Goal: Transaction & Acquisition: Purchase product/service

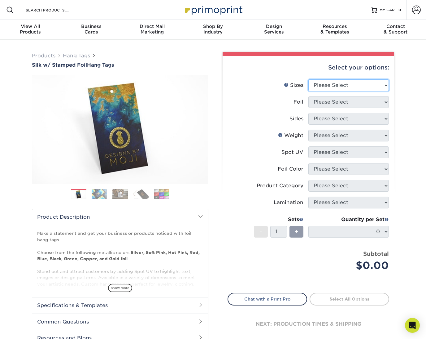
click at [327, 88] on select "Please Select 1.5" x 3.5" 1.75" x 3.5" 2" x 2" 2" x 3.5" 2" x 4" 2" x 6" 3" x 3…" at bounding box center [348, 85] width 81 height 12
select select "2.00x4.00"
click at [308, 79] on select "Please Select 1.5" x 3.5" 1.75" x 3.5" 2" x 2" 2" x 3.5" 2" x 4" 2" x 6" 3" x 3…" at bounding box center [348, 85] width 81 height 12
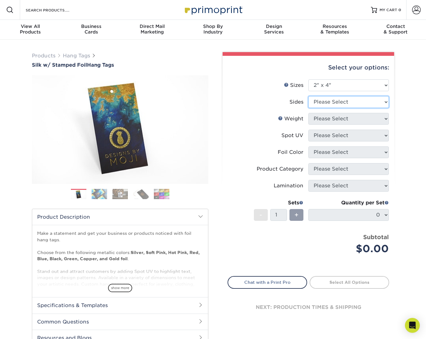
click at [327, 101] on select "Please Select Print Both Sides - Foil Both Sides Print Both Sides - Foil Front …" at bounding box center [348, 102] width 81 height 12
select select "e9e9dfb3-fba1-4d60-972c-fd9ca5904d33"
click at [308, 96] on select "Please Select Print Both Sides - Foil Both Sides Print Both Sides - Foil Front …" at bounding box center [348, 102] width 81 height 12
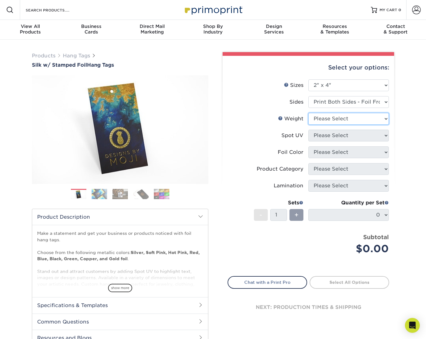
click at [334, 116] on select "Please Select 16PT" at bounding box center [348, 119] width 81 height 12
select select "16PT"
click at [308, 113] on select "Please Select 16PT" at bounding box center [348, 119] width 81 height 12
click at [329, 135] on select "Please Select No Spot UV Front and Back (Both Sides) Front Only Back Only" at bounding box center [348, 135] width 81 height 12
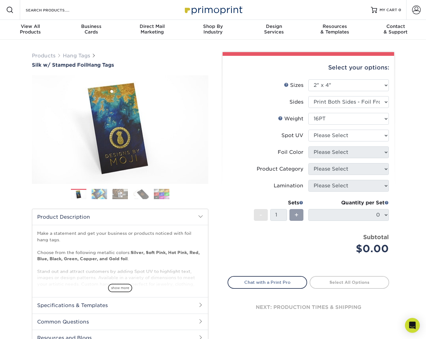
click at [286, 125] on li "Weight Help Weight Please Select 16PT" at bounding box center [308, 121] width 161 height 17
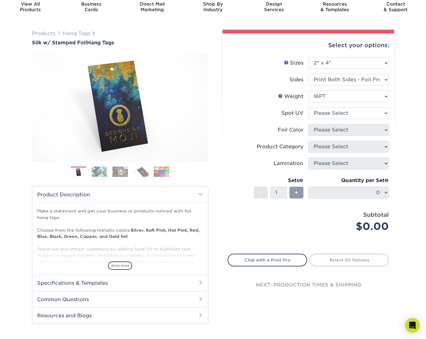
scroll to position [31, 0]
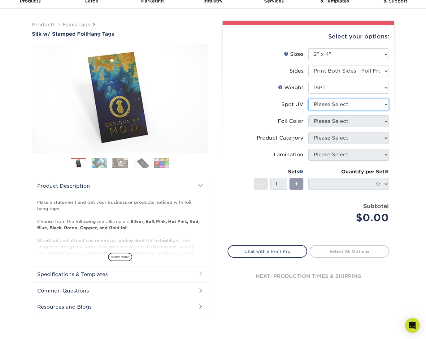
click at [330, 104] on select "Please Select No Spot UV Front and Back (Both Sides) Front Only Back Only" at bounding box center [348, 104] width 81 height 12
select select "3"
click at [308, 98] on select "Please Select No Spot UV Front and Back (Both Sides) Front Only Back Only" at bounding box center [348, 104] width 81 height 12
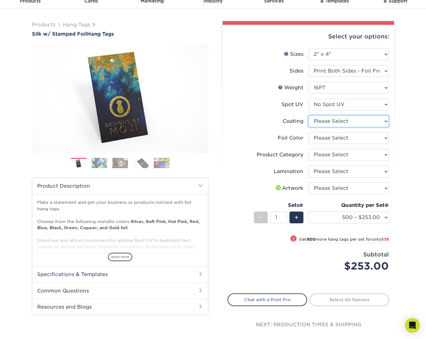
click at [329, 123] on select at bounding box center [348, 121] width 81 height 12
click at [338, 122] on select at bounding box center [348, 121] width 81 height 12
click at [325, 134] on select "Please Select Silver Foil Black Foil Blue Foil Copper Foil Gold Foil Red Foil R…" at bounding box center [348, 138] width 81 height 12
select select "acffa4a5-22f9-4585-ba3f-0adaa54b8c85"
click at [308, 132] on select "Please Select Silver Foil Black Foil Blue Foil Copper Foil Gold Foil Red Foil R…" at bounding box center [348, 138] width 81 height 12
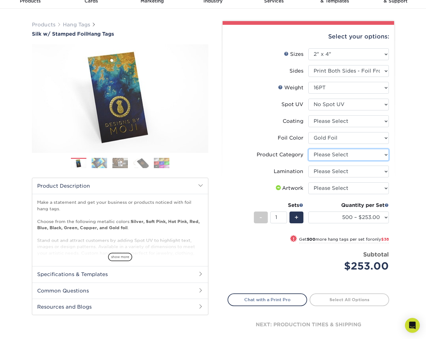
click at [328, 155] on select "Please Select Hang Tags" at bounding box center [348, 155] width 81 height 12
select select "428aa75b-4ae7-4398-9e0a-74f4b33909ed"
click at [308, 149] on select "Please Select Hang Tags" at bounding box center [348, 155] width 81 height 12
click at [332, 172] on select "Please Select Silk" at bounding box center [348, 171] width 81 height 12
click at [308, 165] on select "Please Select Silk" at bounding box center [348, 171] width 81 height 12
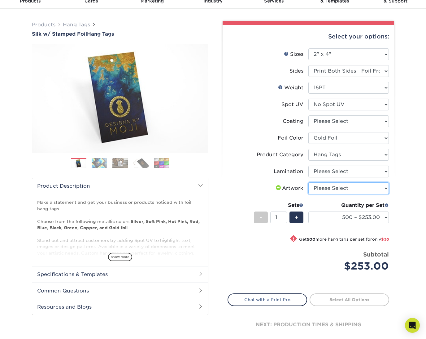
click at [322, 188] on select "Please Select I will upload files I need a design - $75" at bounding box center [348, 188] width 81 height 12
select select "upload"
click at [308, 182] on select "Please Select I will upload files I need a design - $75" at bounding box center [348, 188] width 81 height 12
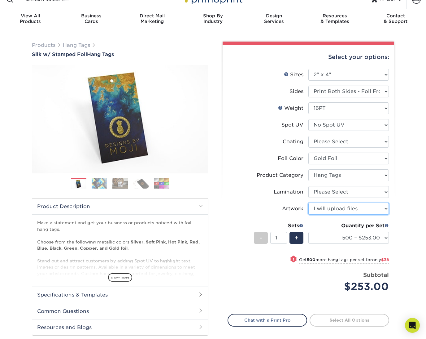
scroll to position [0, 0]
